Goal: Information Seeking & Learning: Learn about a topic

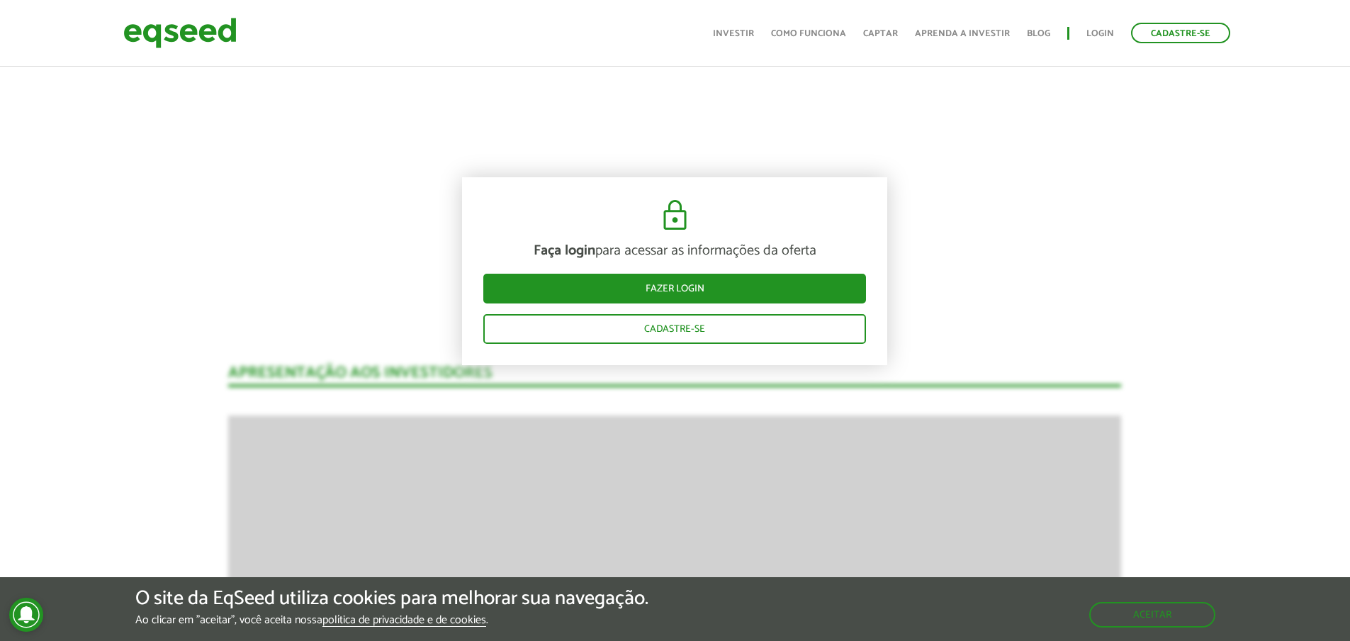
drag, startPoint x: 1349, startPoint y: 259, endPoint x: 1349, endPoint y: 242, distance: 17.0
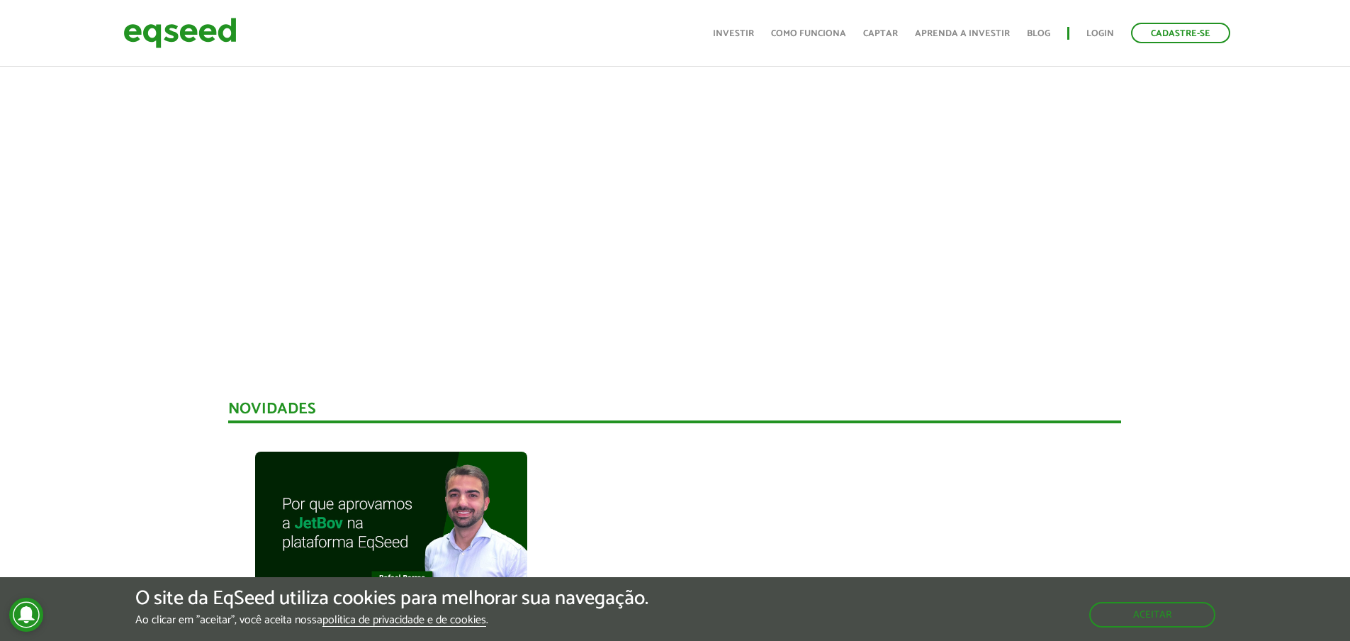
scroll to position [593, 0]
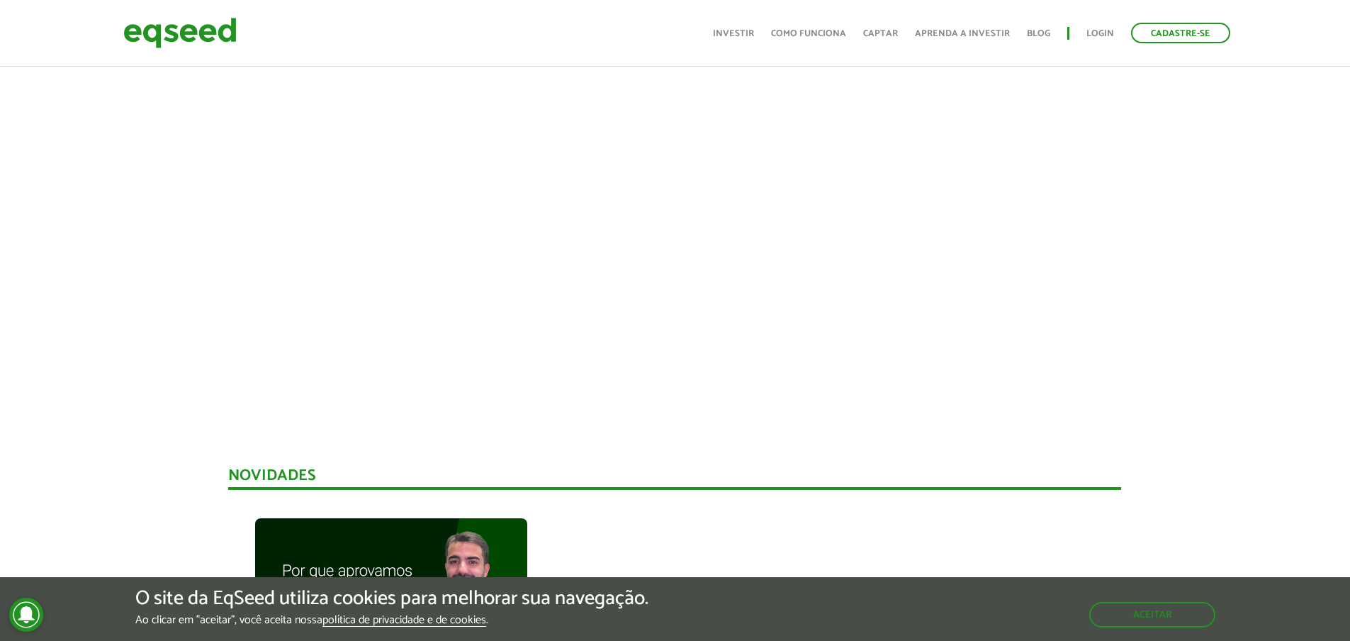
drag, startPoint x: 1360, startPoint y: 256, endPoint x: 1327, endPoint y: 106, distance: 153.9
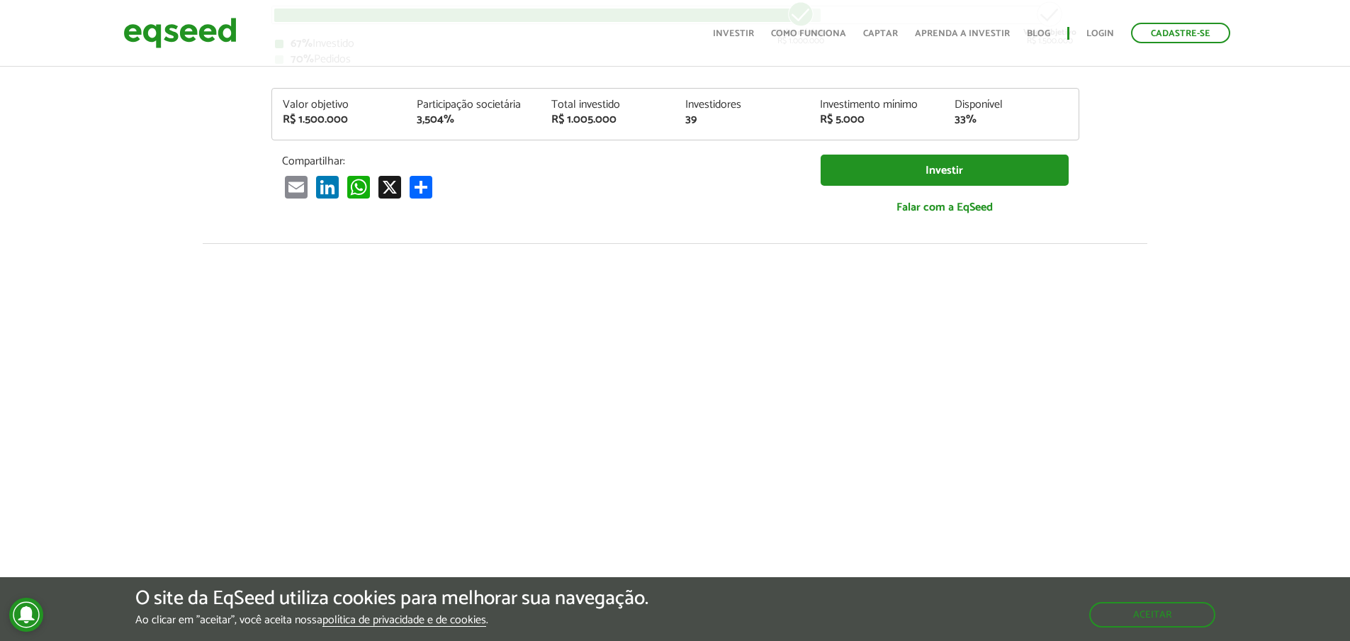
scroll to position [67, 0]
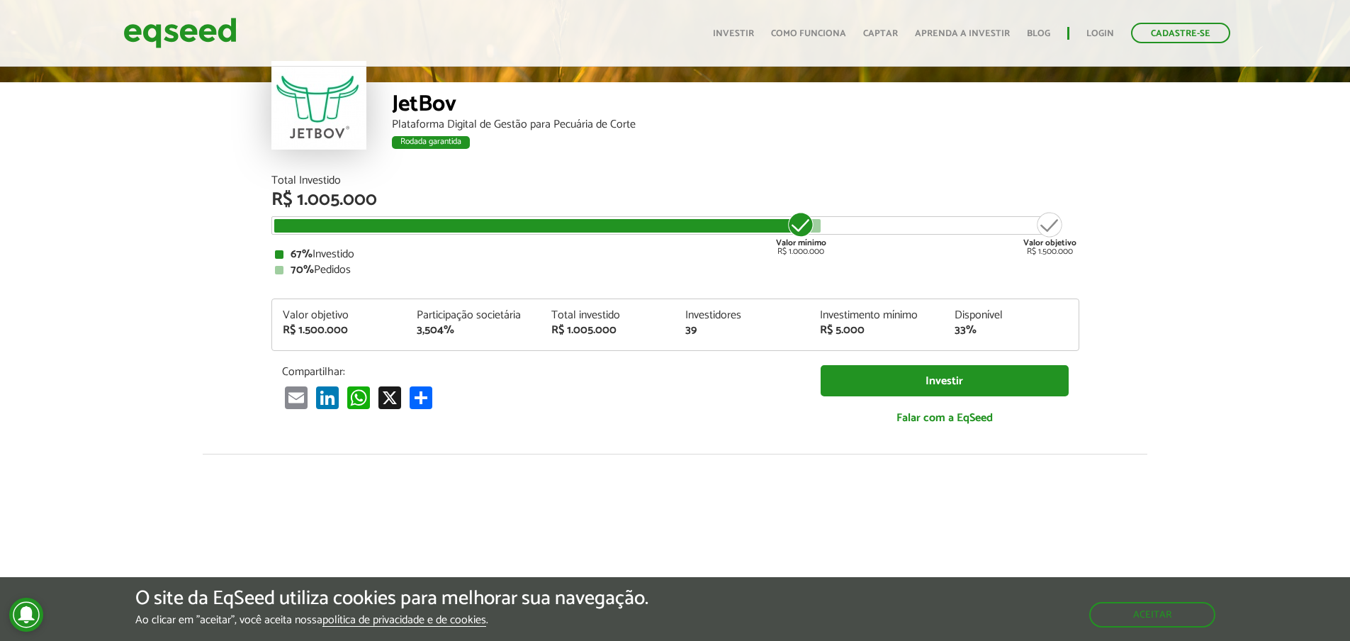
click at [944, 25] on ul "Início Investir Como funciona Captar Aprenda a investir Blog Login Cadastre-se" at bounding box center [972, 33] width 532 height 21
click at [958, 30] on link "Aprenda a investir" at bounding box center [962, 33] width 95 height 9
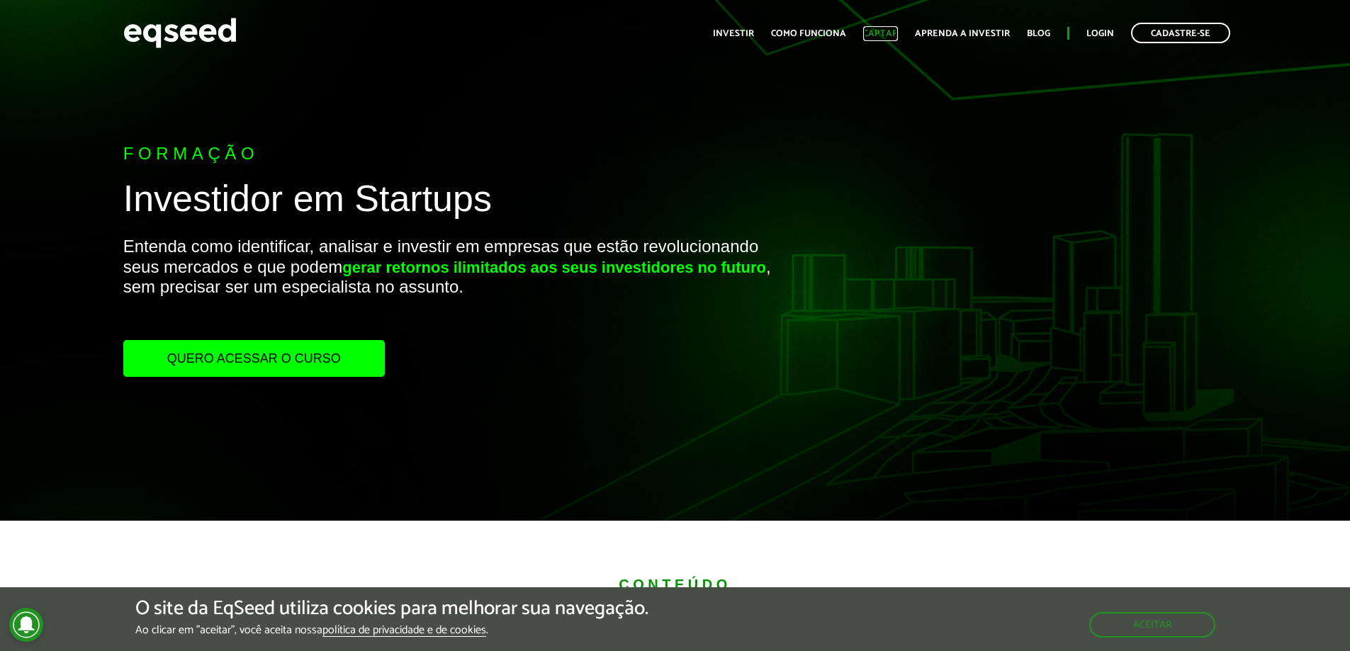
click at [889, 38] on link "Captar" at bounding box center [880, 33] width 35 height 9
click at [890, 32] on link "Captar" at bounding box center [880, 33] width 35 height 9
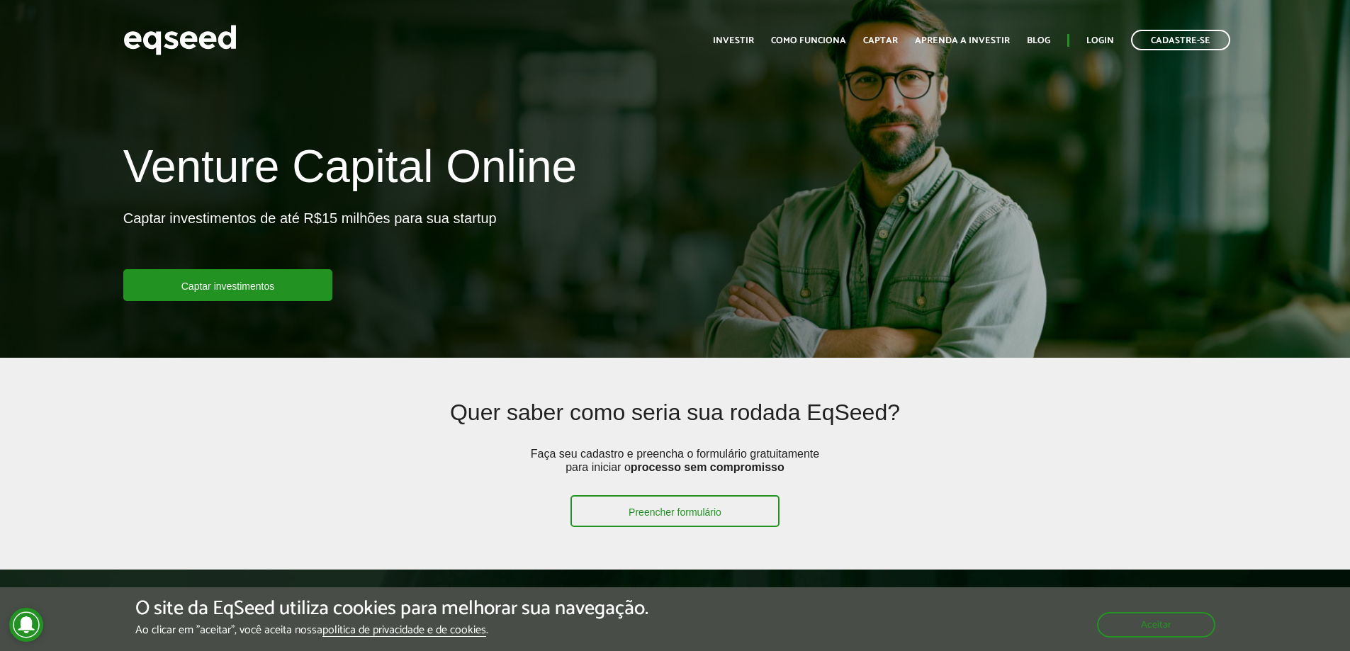
drag, startPoint x: 1358, startPoint y: 54, endPoint x: 1305, endPoint y: -11, distance: 83.6
click at [1305, 0] on html "Cadastre-se Toggle navigation Toggle navigation Início Investir Captar" at bounding box center [675, 325] width 1350 height 651
click at [911, 42] on ul "Início Investir Como funciona Captar Aprenda a investir Blog Login Cadastre-se" at bounding box center [972, 40] width 532 height 21
click at [975, 43] on link "Aprenda a investir" at bounding box center [962, 40] width 95 height 9
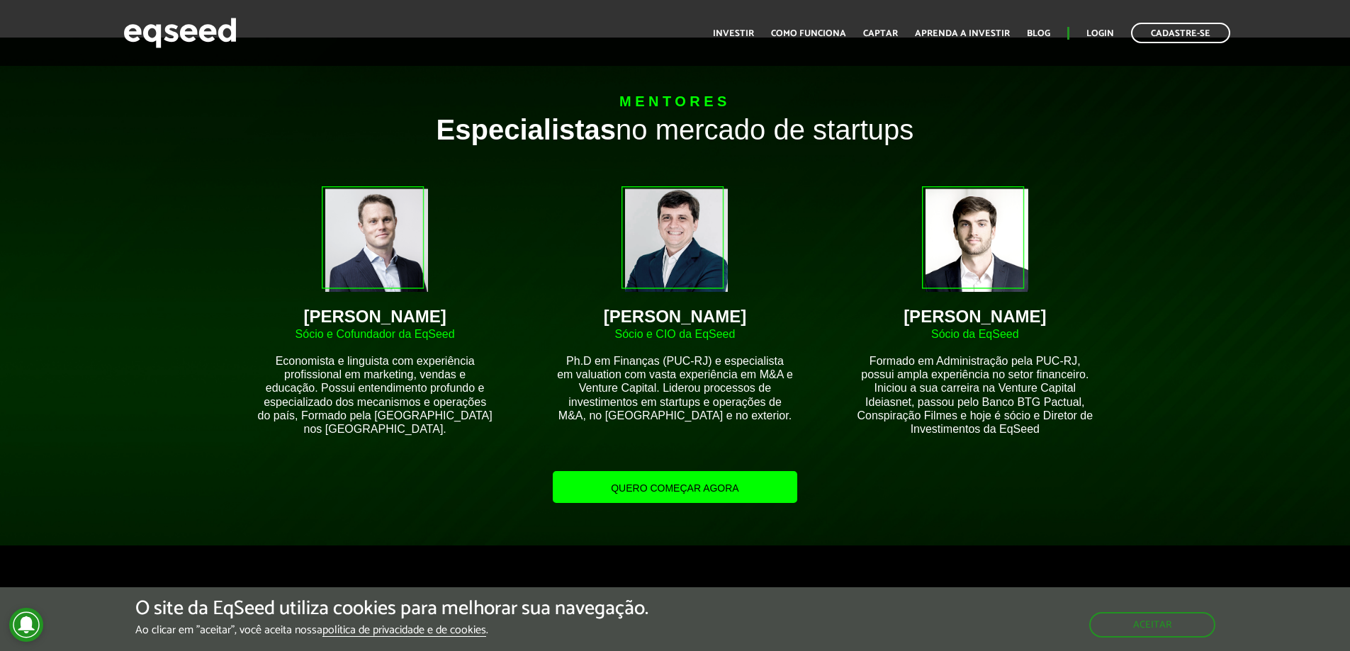
scroll to position [770, 0]
